Goal: Task Accomplishment & Management: Manage account settings

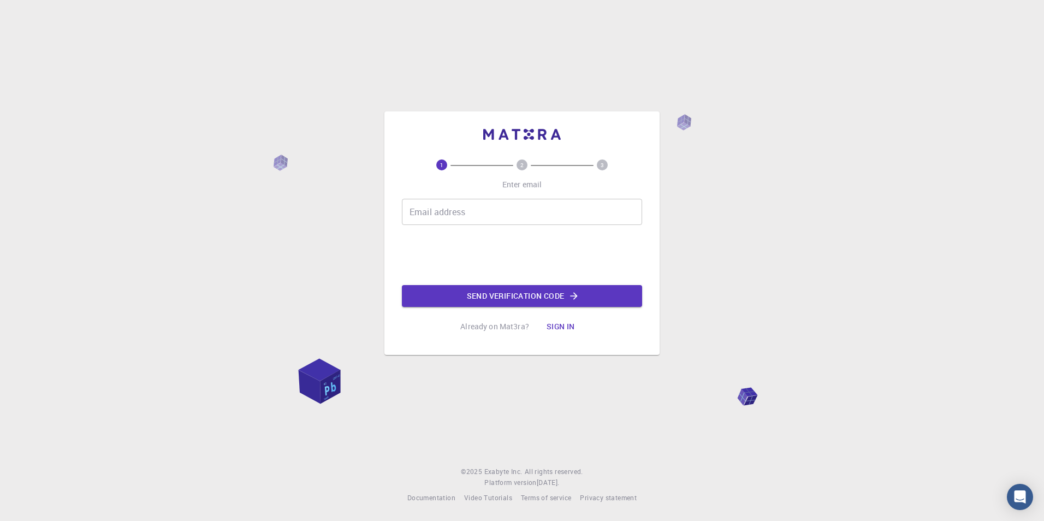
click at [465, 224] on input "Email address" at bounding box center [522, 212] width 240 height 26
type input "[EMAIL_ADDRESS][DOMAIN_NAME]"
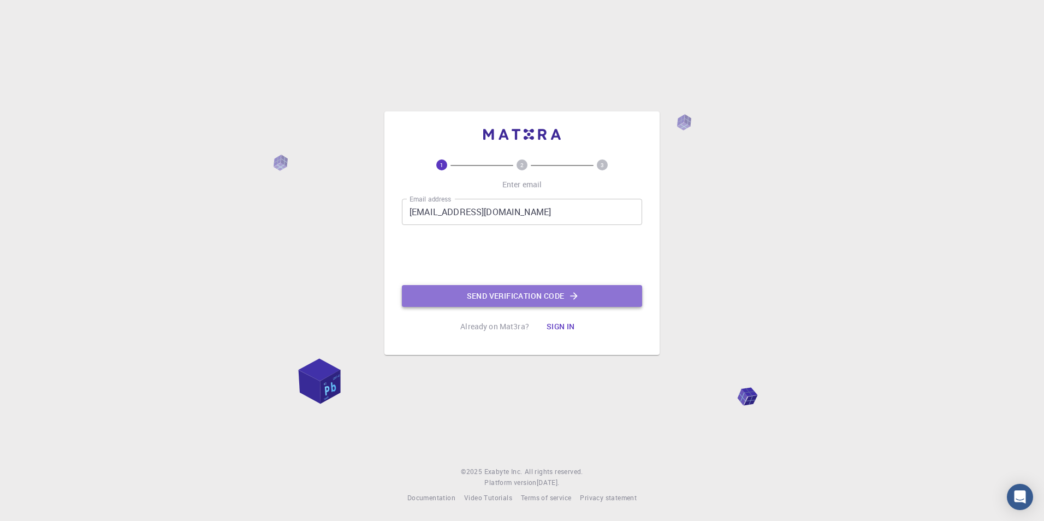
click at [544, 300] on button "Send verification code" at bounding box center [522, 296] width 240 height 22
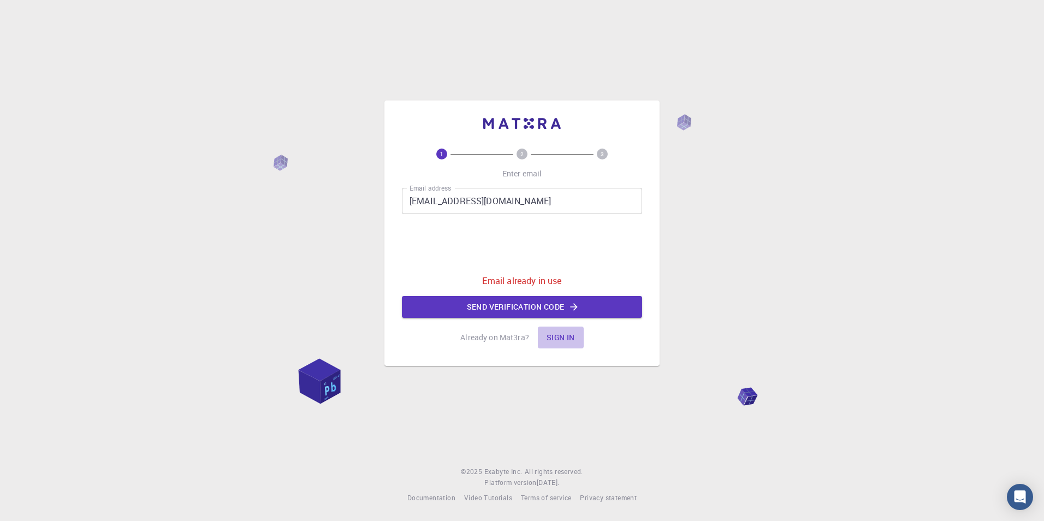
click at [565, 336] on button "Sign in" at bounding box center [561, 338] width 46 height 22
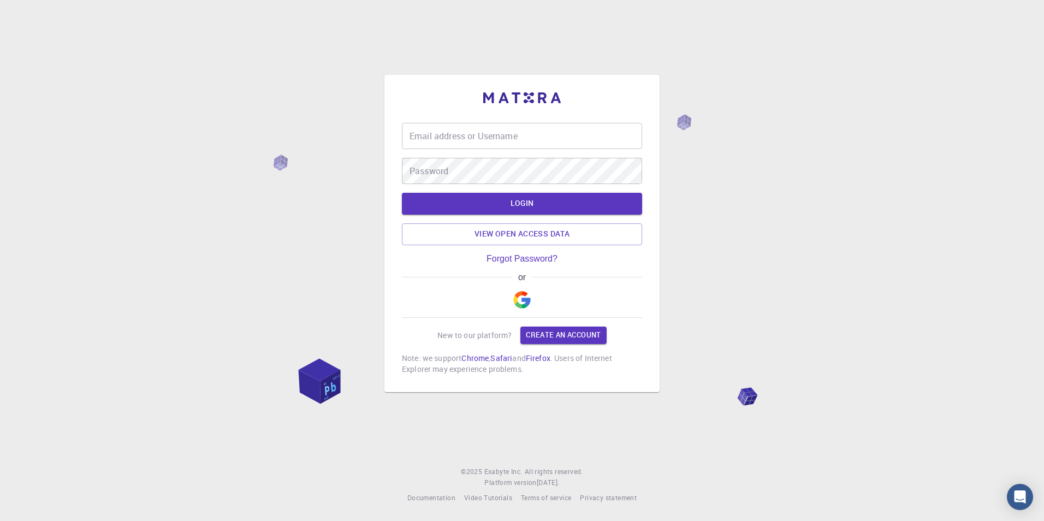
click at [527, 144] on input "Email address or Username" at bounding box center [522, 136] width 240 height 26
type input "[EMAIL_ADDRESS][DOMAIN_NAME]"
click at [550, 261] on link "Forgot Password?" at bounding box center [522, 259] width 71 height 10
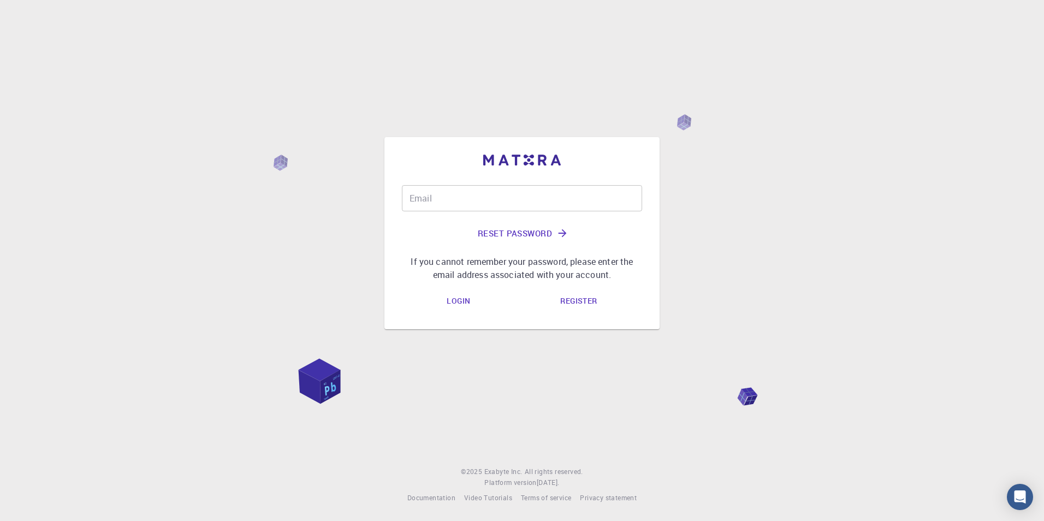
click at [576, 219] on div "Email Email Reset Password If you cannot remember your password, please enter t…" at bounding box center [522, 233] width 240 height 96
drag, startPoint x: 572, startPoint y: 204, endPoint x: 566, endPoint y: 204, distance: 6.0
click at [572, 204] on input "Email" at bounding box center [522, 198] width 240 height 26
type input "[EMAIL_ADDRESS][DOMAIN_NAME]"
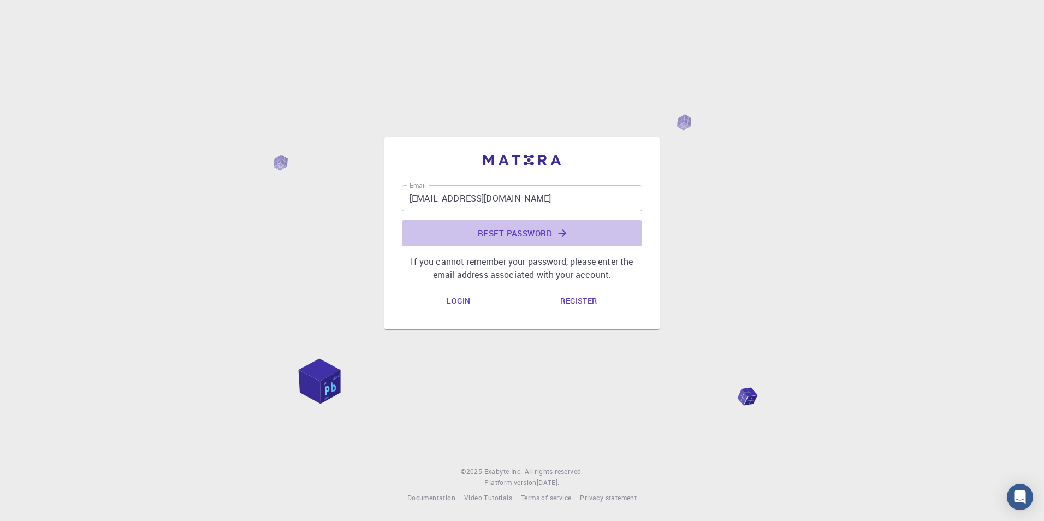
click at [529, 230] on button "Reset Password" at bounding box center [522, 233] width 240 height 26
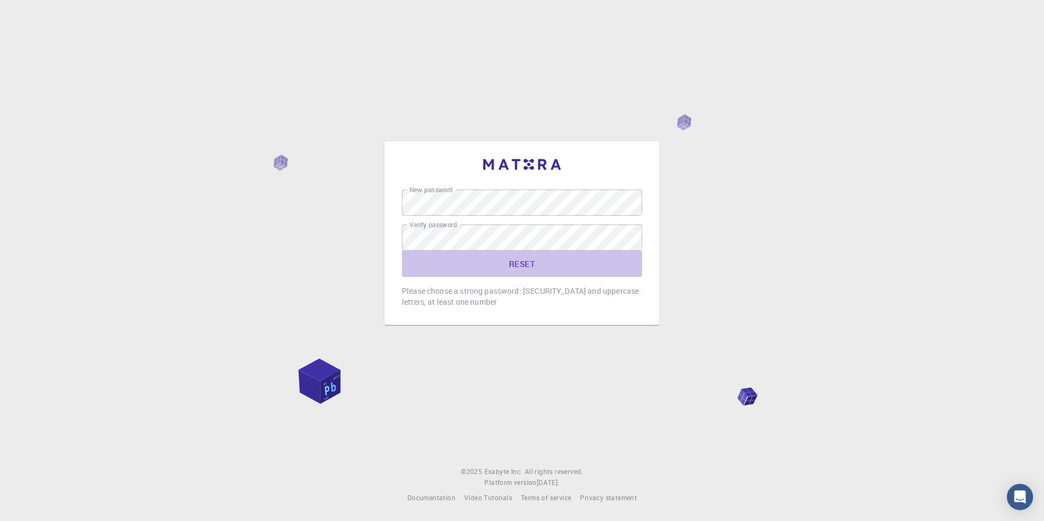
click at [529, 259] on button "RESET" at bounding box center [522, 264] width 240 height 26
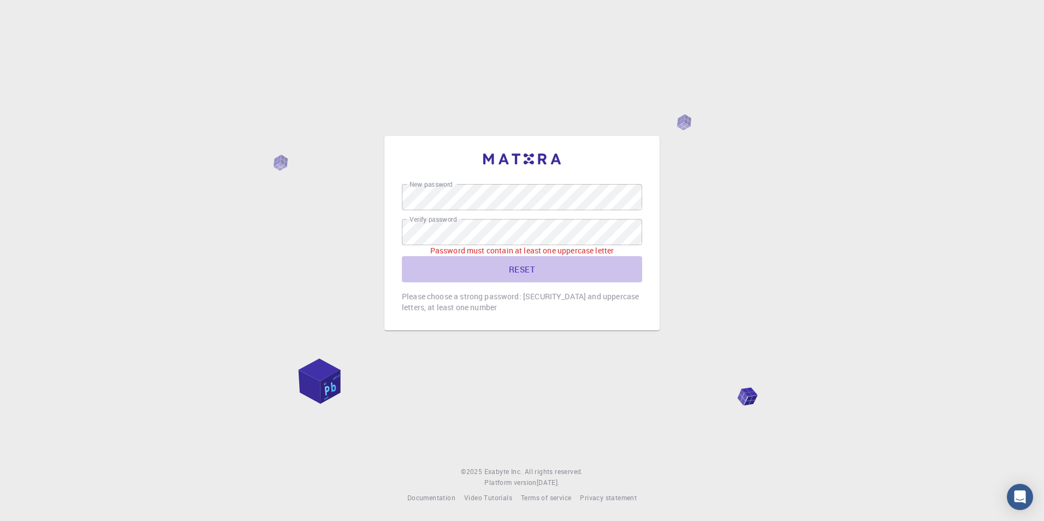
click at [520, 268] on button "RESET" at bounding box center [522, 269] width 240 height 26
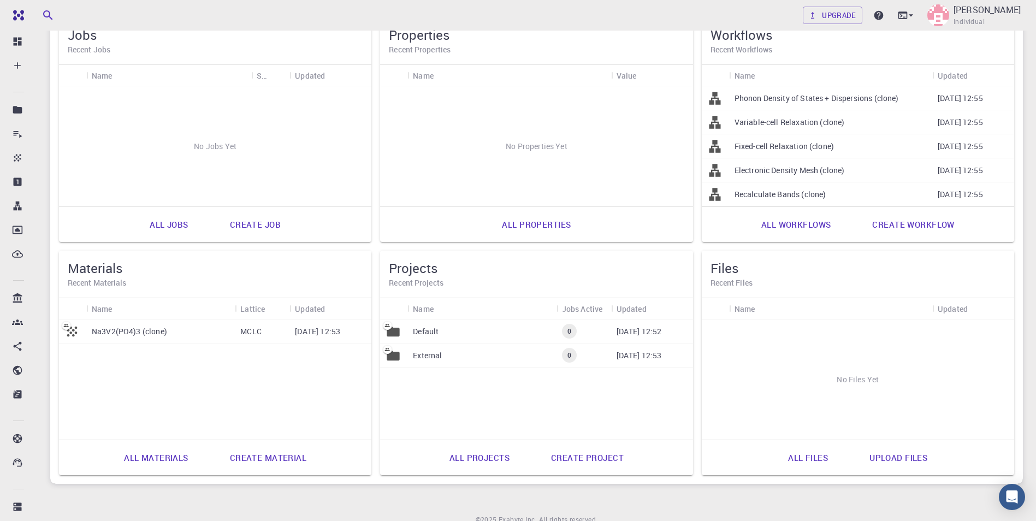
scroll to position [109, 0]
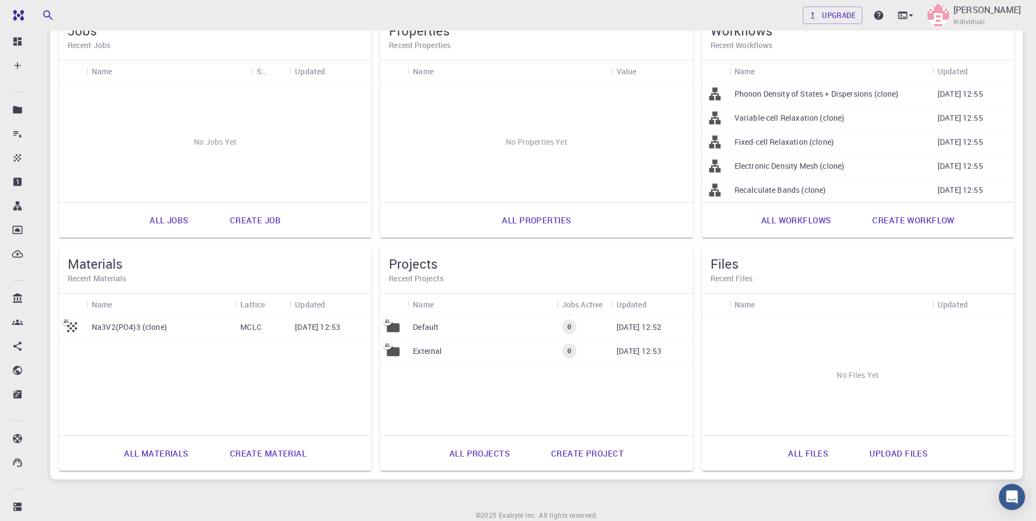
click at [142, 327] on p "Na3V2(PO4)3 (clone)" at bounding box center [129, 327] width 75 height 11
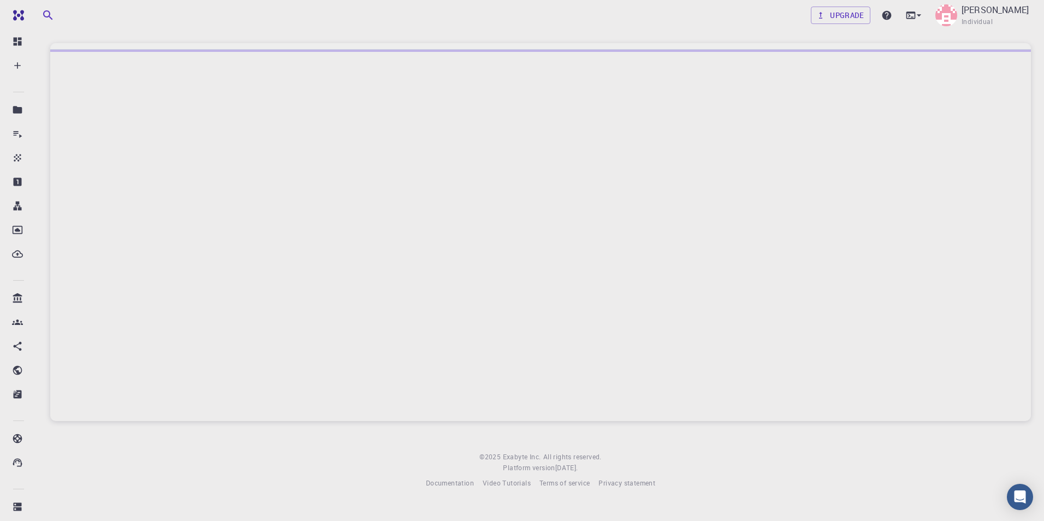
click at [142, 327] on div at bounding box center [540, 235] width 981 height 371
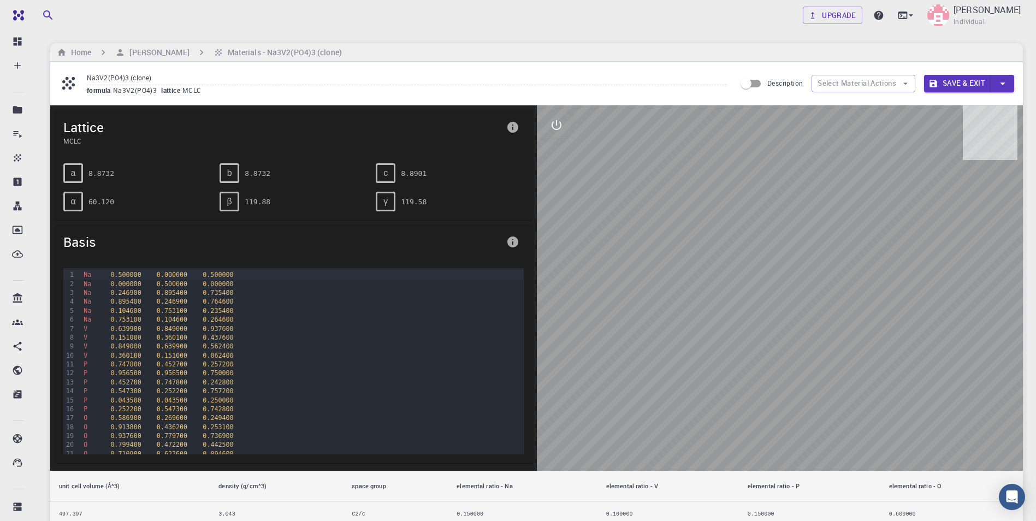
drag, startPoint x: 810, startPoint y: 276, endPoint x: 747, endPoint y: 283, distance: 62.7
click at [747, 283] on div at bounding box center [780, 287] width 487 height 365
drag, startPoint x: 718, startPoint y: 280, endPoint x: 803, endPoint y: 202, distance: 115.2
click at [783, 208] on div at bounding box center [780, 287] width 487 height 365
drag, startPoint x: 887, startPoint y: 212, endPoint x: 787, endPoint y: 195, distance: 101.5
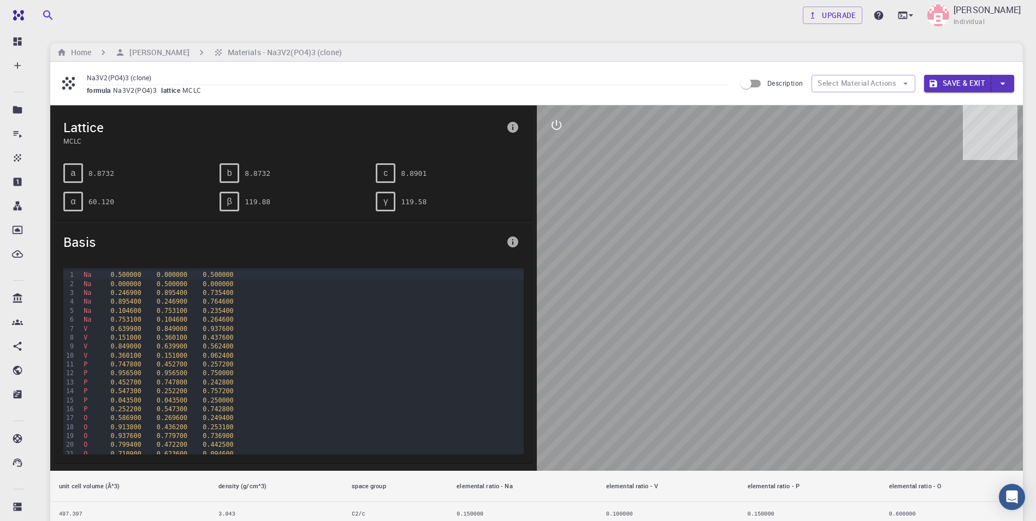
click at [787, 196] on div at bounding box center [780, 287] width 487 height 365
drag, startPoint x: 787, startPoint y: 191, endPoint x: 775, endPoint y: 212, distance: 23.7
click at [776, 212] on div at bounding box center [780, 287] width 487 height 365
drag, startPoint x: 731, startPoint y: 297, endPoint x: 658, endPoint y: 253, distance: 85.0
click at [676, 254] on div at bounding box center [780, 287] width 487 height 365
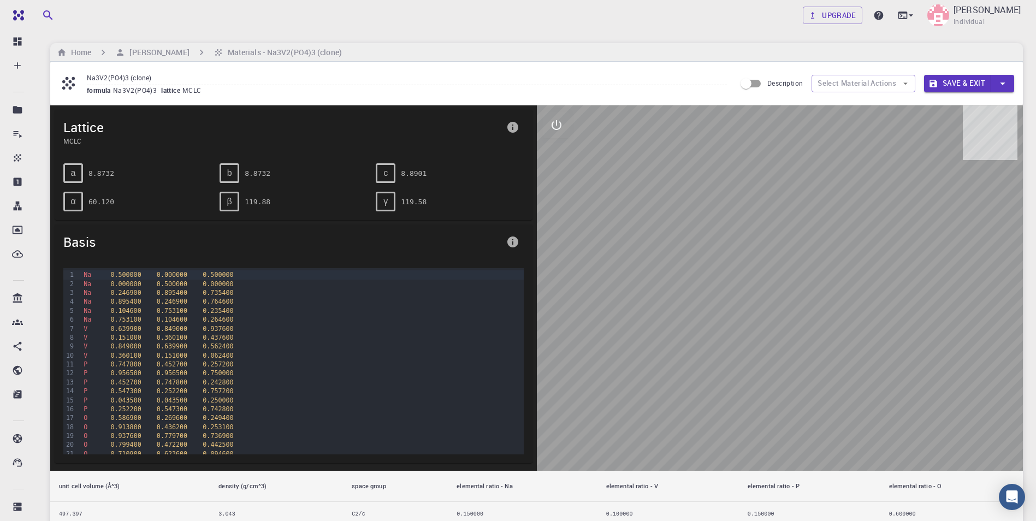
drag, startPoint x: 862, startPoint y: 238, endPoint x: 822, endPoint y: 216, distance: 46.0
click at [781, 258] on div at bounding box center [780, 287] width 487 height 365
click at [999, 85] on icon "button" at bounding box center [1003, 84] width 12 height 12
click at [973, 195] on div at bounding box center [518, 260] width 1036 height 521
click at [890, 84] on button "Select Material Actions" at bounding box center [864, 83] width 104 height 17
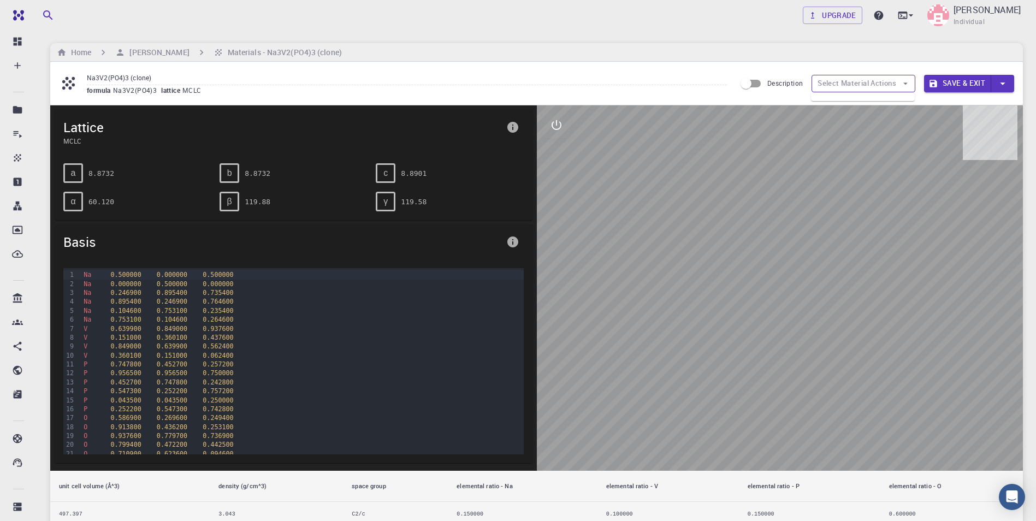
click at [910, 79] on icon "button" at bounding box center [906, 84] width 10 height 10
click at [749, 84] on input "Description" at bounding box center [746, 83] width 62 height 21
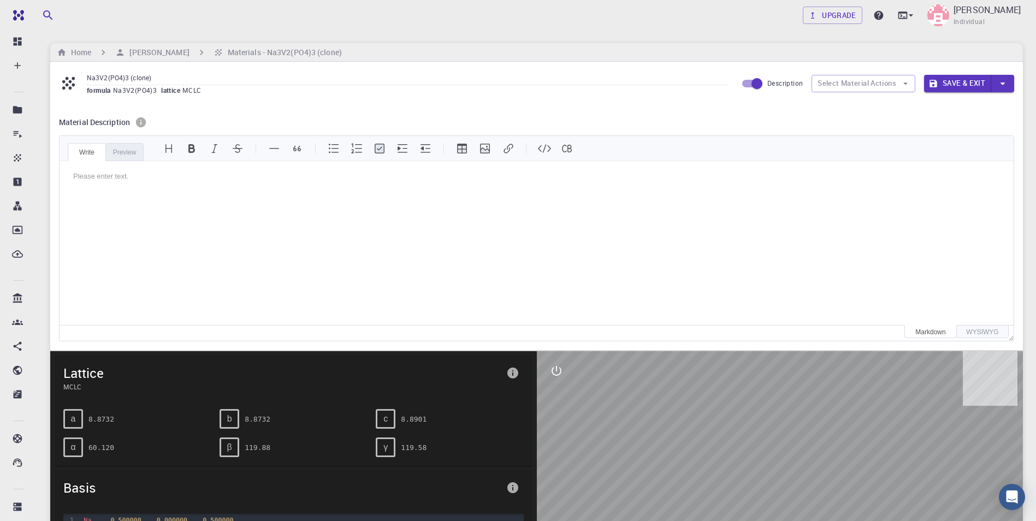
click at [753, 81] on input "Description" at bounding box center [757, 83] width 62 height 21
checkbox input "false"
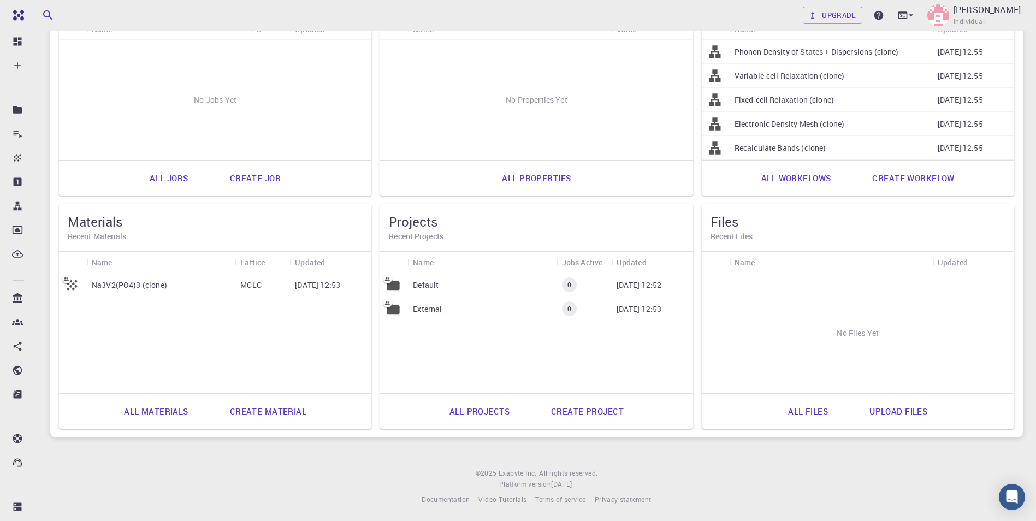
scroll to position [153, 0]
